Goal: Navigation & Orientation: Find specific page/section

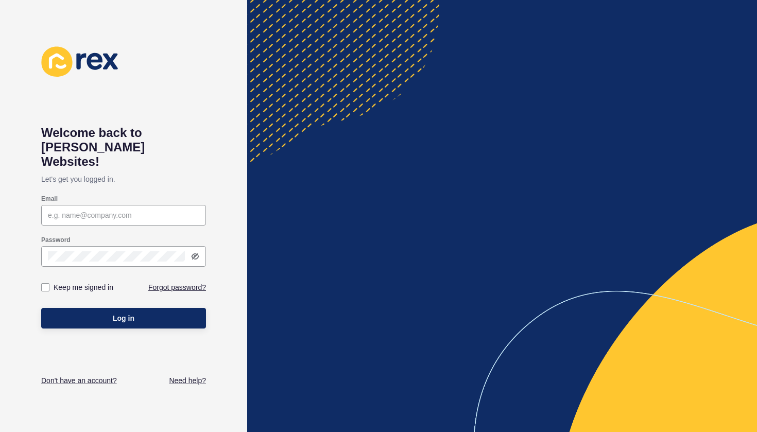
click at [148, 195] on div "Email" at bounding box center [123, 199] width 165 height 8
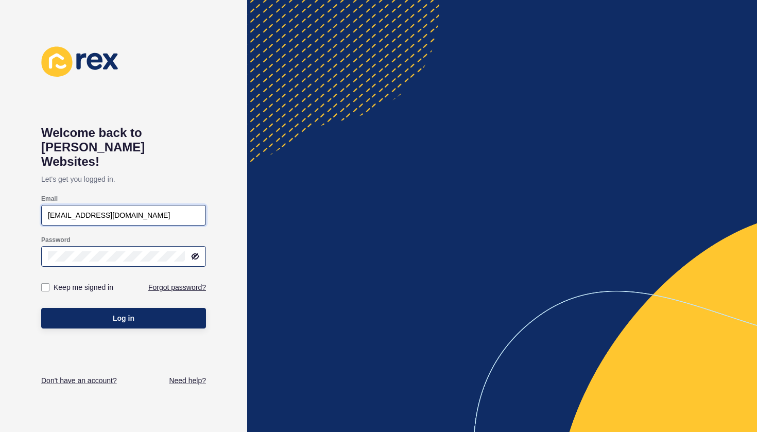
type input "admin@zebrealty.com.au"
click at [197, 254] on icon at bounding box center [194, 256] width 5 height 5
click at [46, 283] on label at bounding box center [45, 287] width 8 height 8
click at [46, 284] on input "Keep me signed in" at bounding box center [46, 287] width 7 height 7
checkbox input "true"
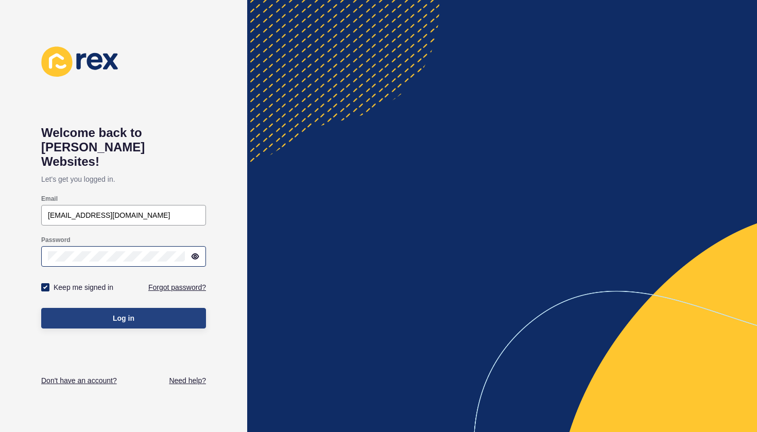
click at [124, 310] on button "Log in" at bounding box center [123, 318] width 165 height 21
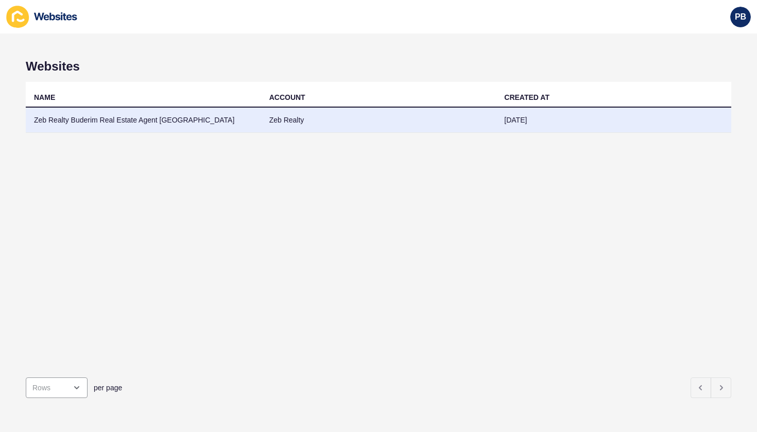
click at [157, 120] on td "Zeb Realty Buderim Real Estate Agent [GEOGRAPHIC_DATA]" at bounding box center [143, 120] width 235 height 25
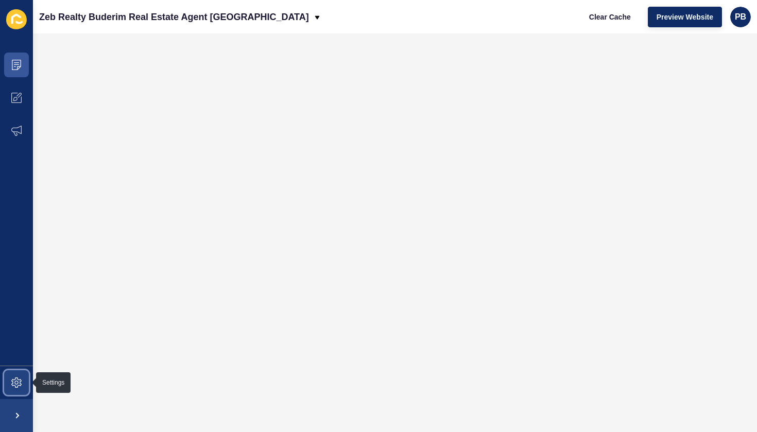
click at [19, 382] on icon at bounding box center [16, 382] width 10 height 10
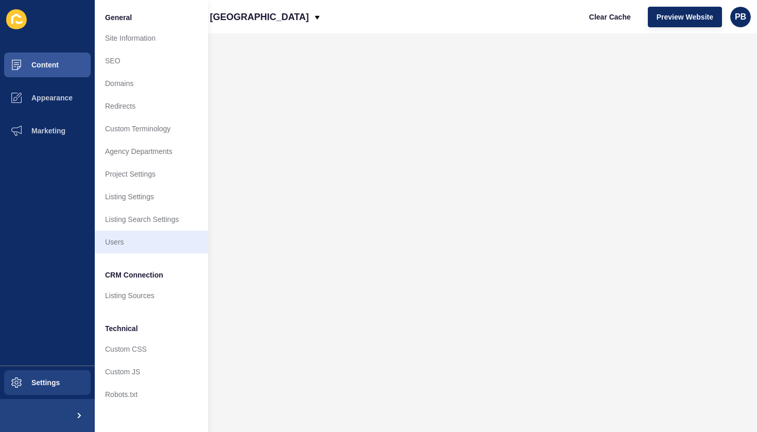
click at [119, 237] on link "Users" at bounding box center [151, 242] width 113 height 23
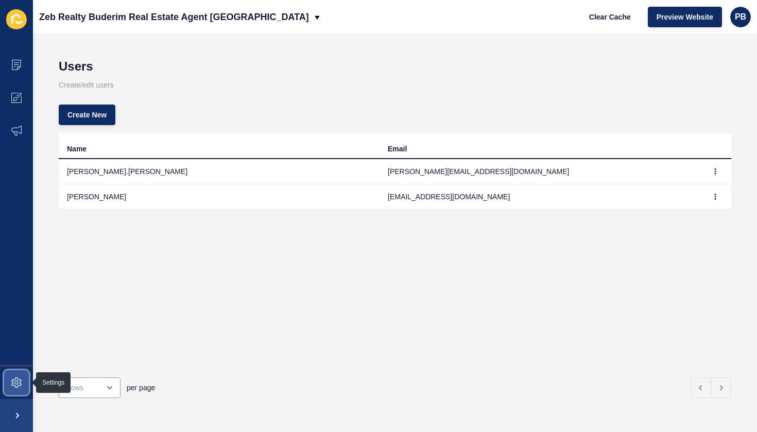
click at [20, 381] on icon at bounding box center [16, 382] width 10 height 10
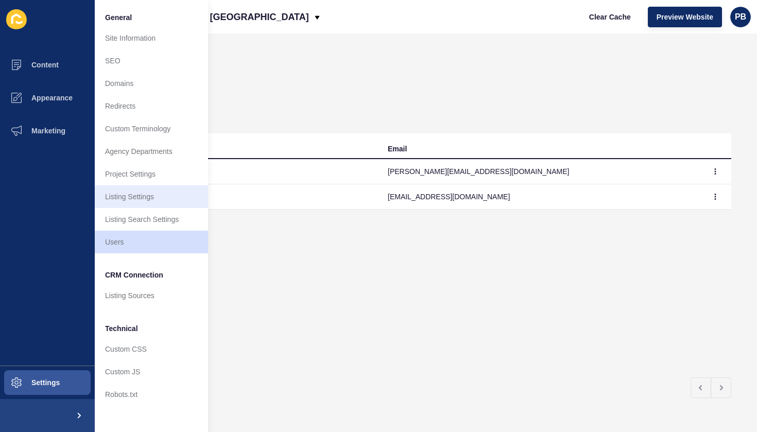
click at [135, 194] on link "Listing Settings" at bounding box center [151, 196] width 113 height 23
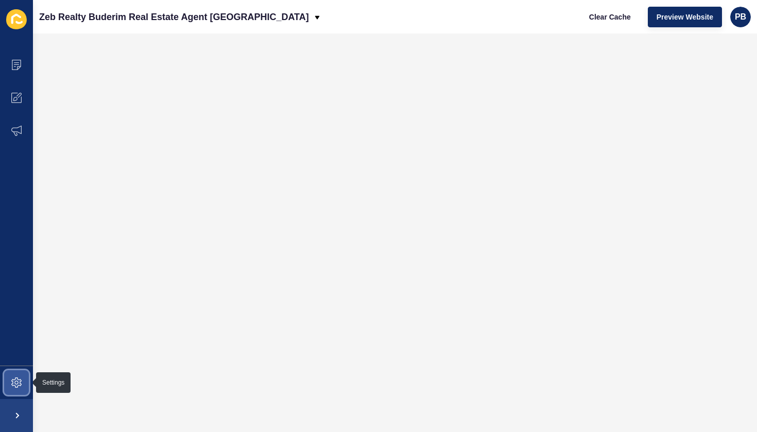
click at [15, 381] on icon at bounding box center [16, 382] width 4 height 4
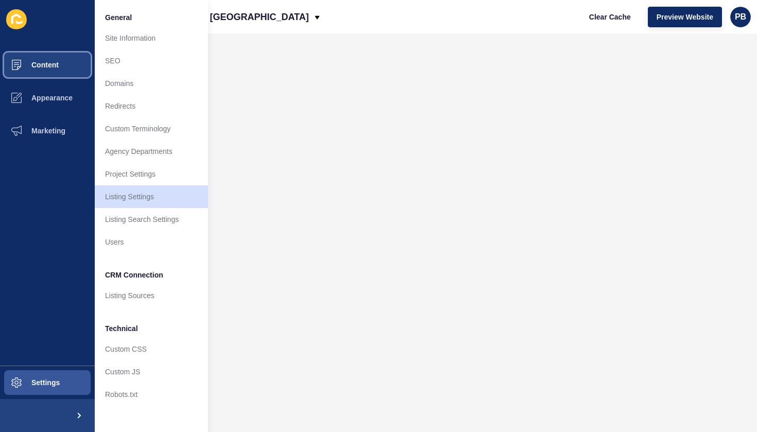
click at [48, 70] on button "Content" at bounding box center [47, 64] width 95 height 33
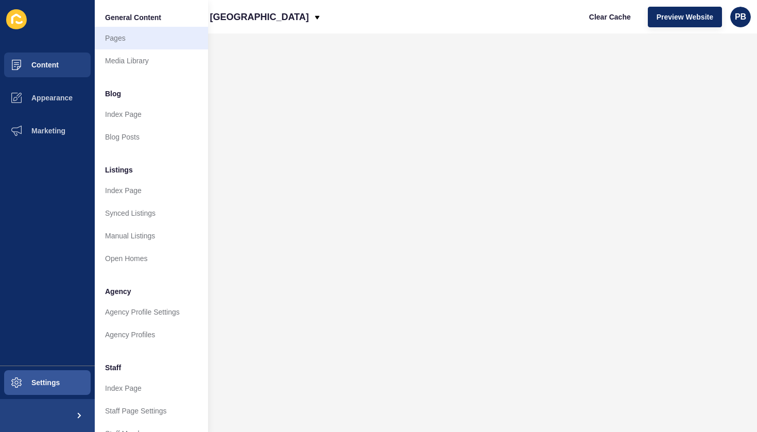
click at [112, 43] on link "Pages" at bounding box center [151, 38] width 113 height 23
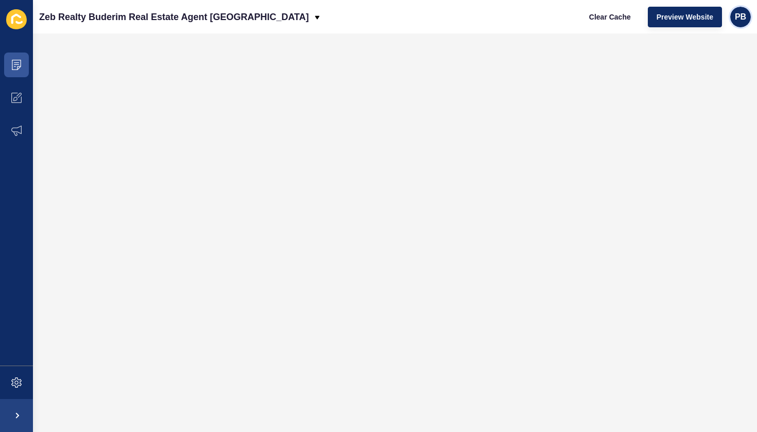
click at [739, 15] on span "PB" at bounding box center [739, 17] width 11 height 10
click at [711, 60] on link "Contact Support" at bounding box center [716, 63] width 76 height 23
click at [24, 66] on span at bounding box center [16, 64] width 33 height 33
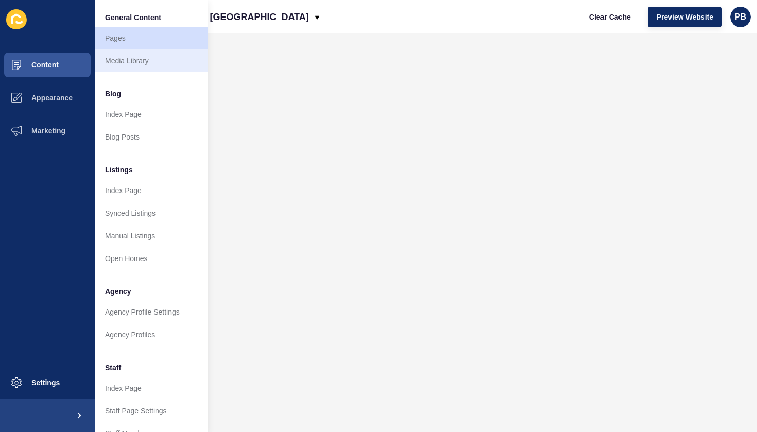
click at [114, 60] on link "Media Library" at bounding box center [151, 60] width 113 height 23
